Goal: Task Accomplishment & Management: Use online tool/utility

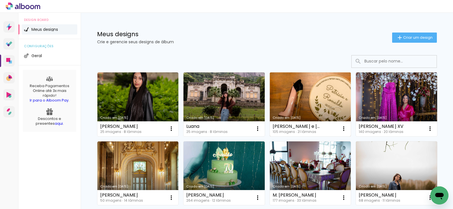
click at [317, 108] on link "Criado em [DATE]" at bounding box center [310, 104] width 81 height 64
